Goal: Task Accomplishment & Management: Manage account settings

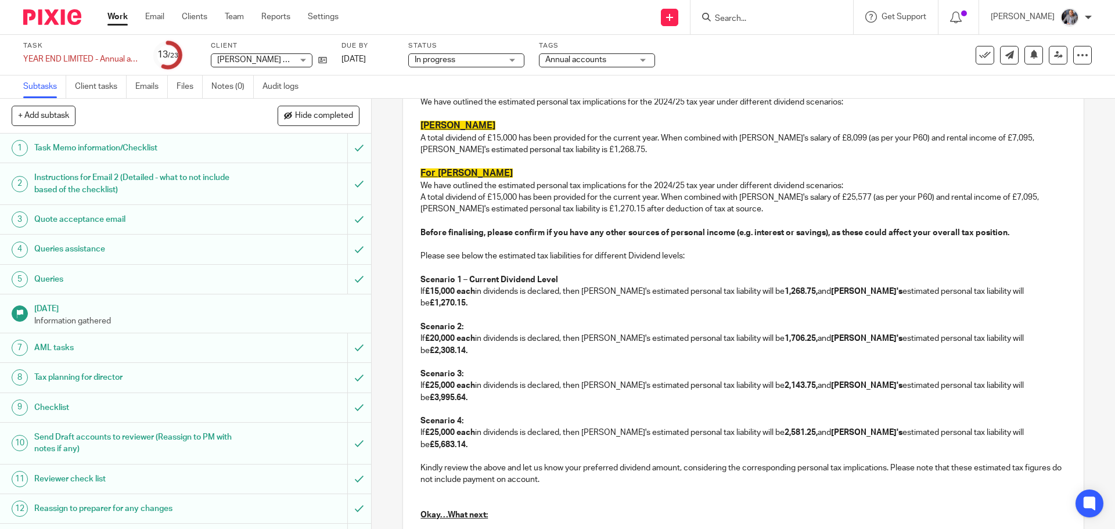
scroll to position [1220, 0]
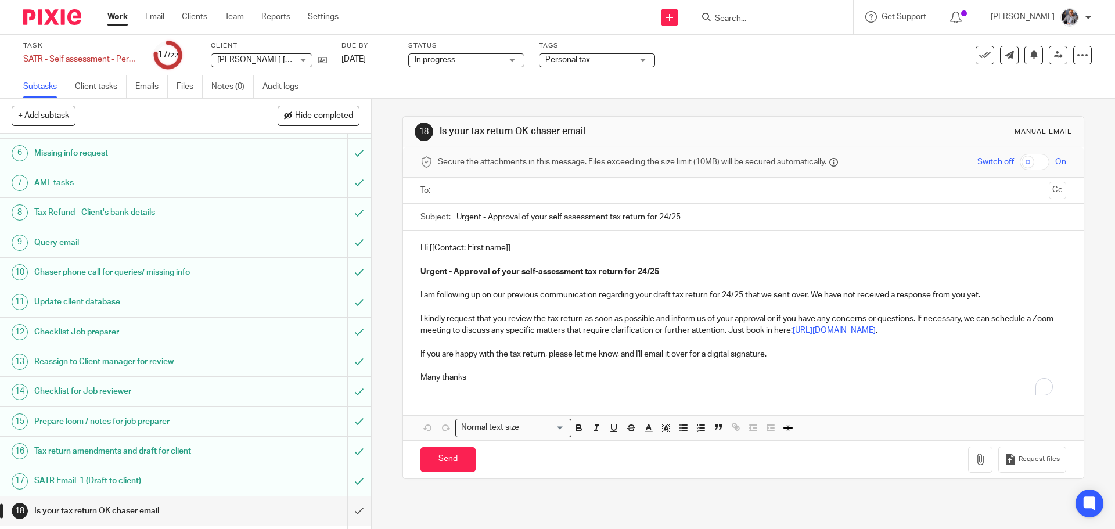
scroll to position [308, 0]
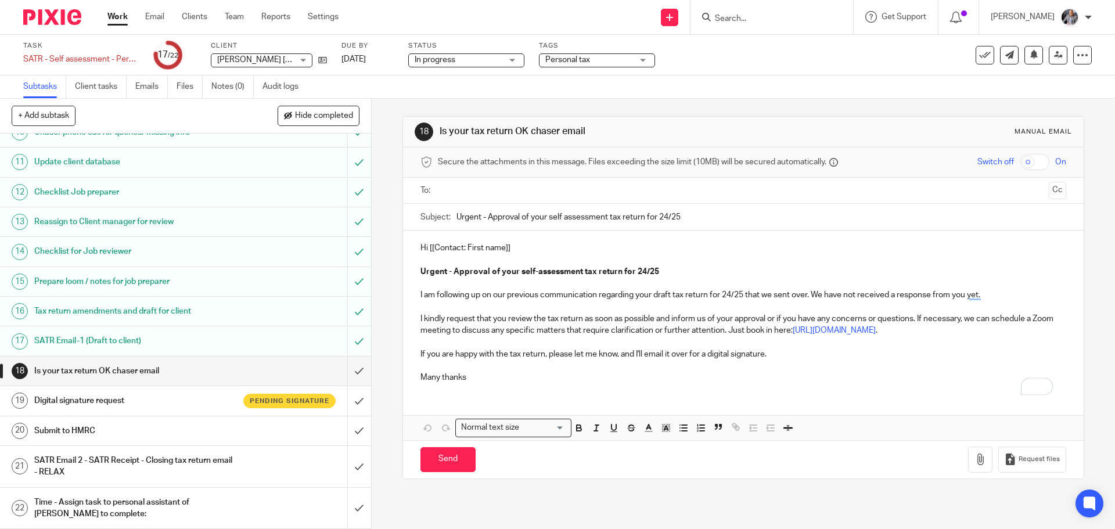
click at [100, 402] on h1 "Digital signature request" at bounding box center [134, 400] width 201 height 17
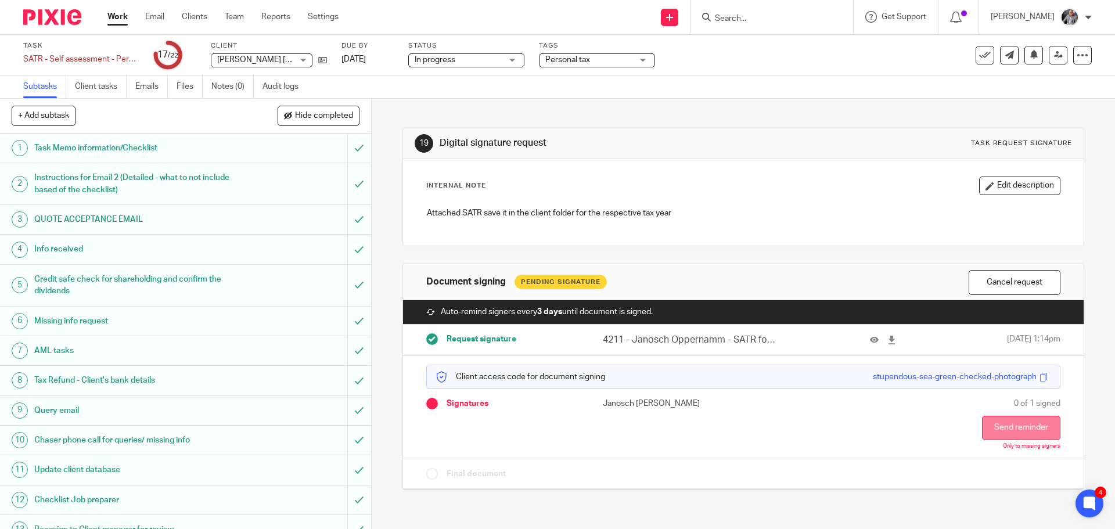
click at [990, 427] on button "Send reminder" at bounding box center [1021, 428] width 78 height 24
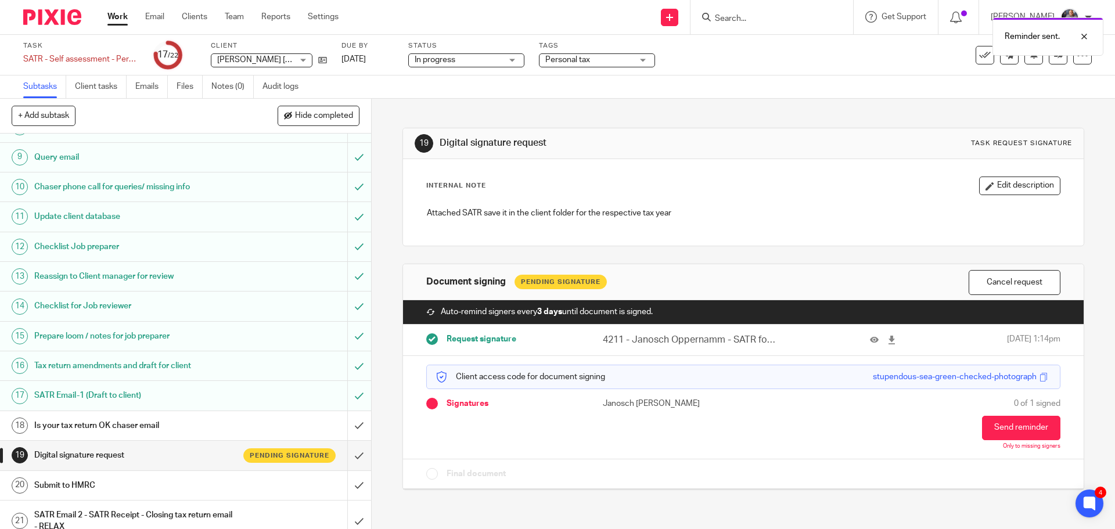
scroll to position [308, 0]
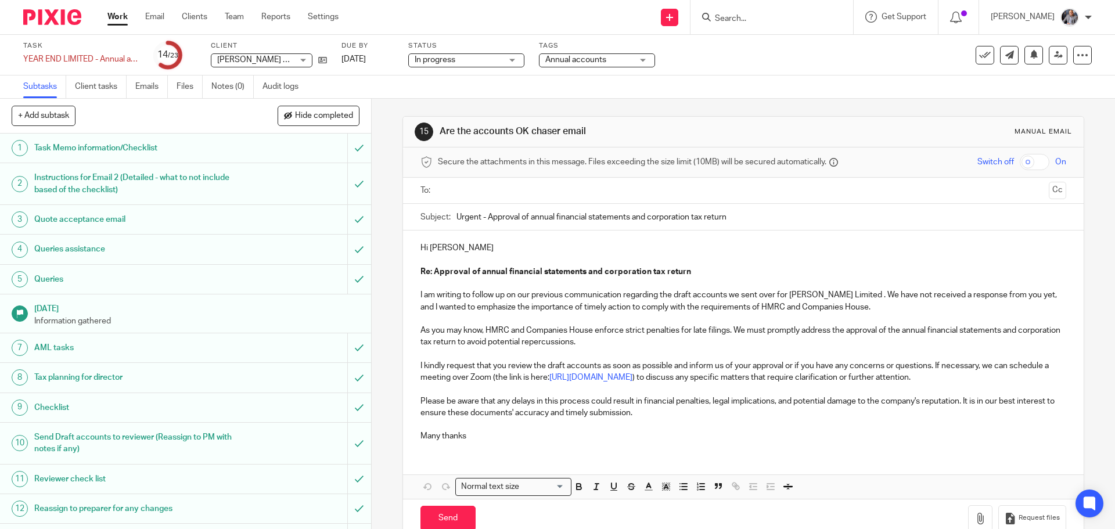
scroll to position [323, 0]
